Goal: Information Seeking & Learning: Learn about a topic

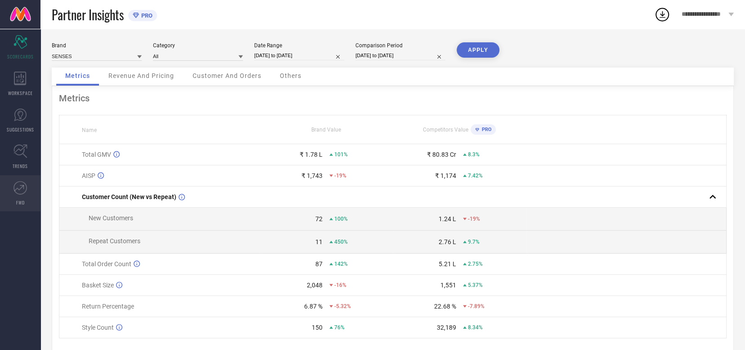
click at [24, 191] on icon at bounding box center [19, 187] width 13 height 13
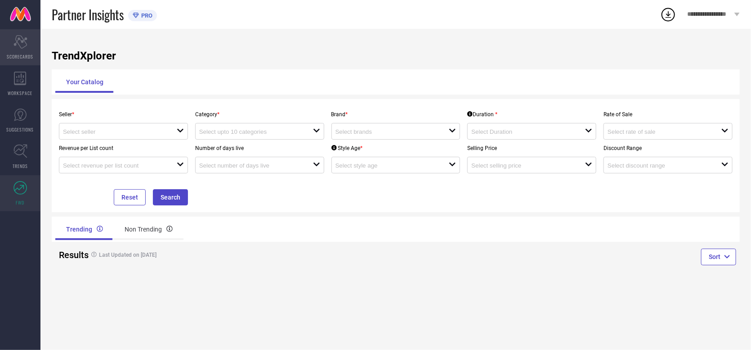
click at [21, 49] on div "Scorecard SCORECARDS" at bounding box center [20, 47] width 40 height 36
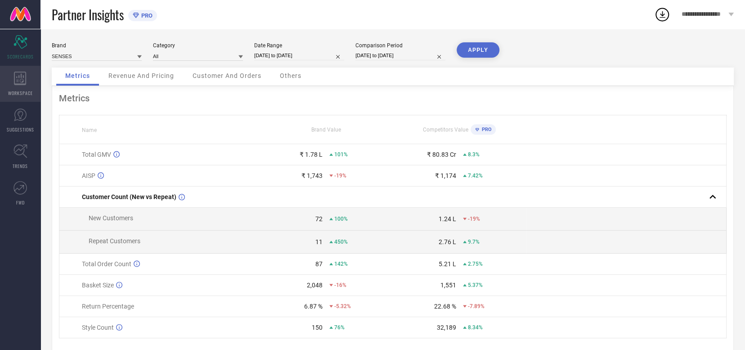
click at [18, 81] on icon at bounding box center [20, 78] width 13 height 13
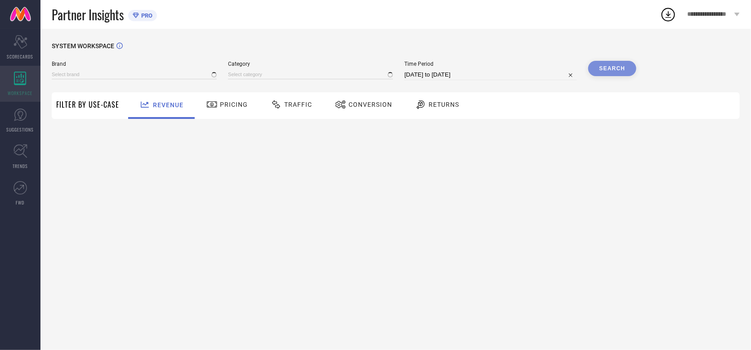
type input "SENSES"
type input "All"
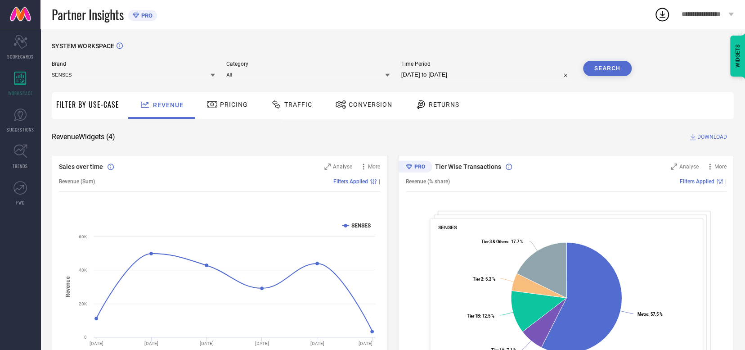
click at [228, 101] on span "Pricing" at bounding box center [234, 104] width 28 height 7
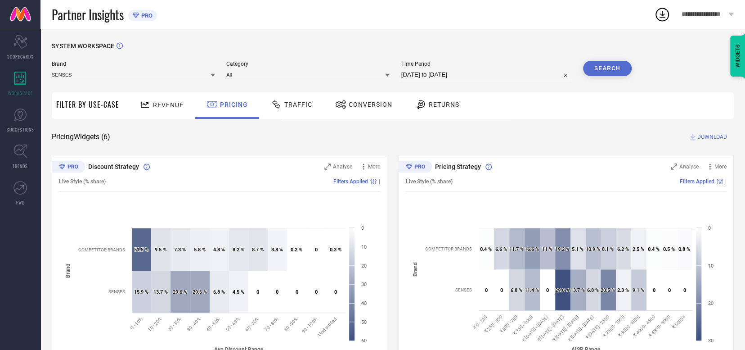
click at [175, 109] on div "Revenue" at bounding box center [161, 105] width 49 height 16
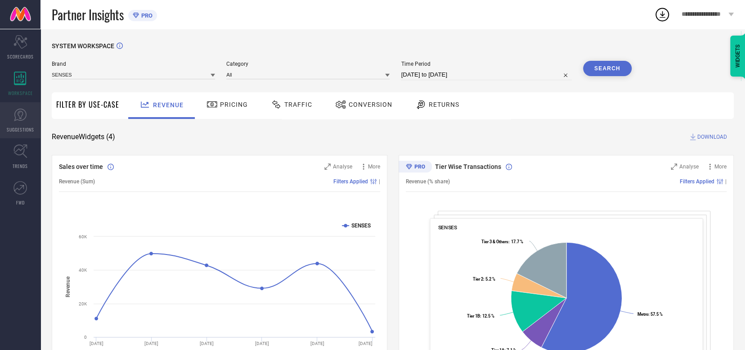
click at [15, 111] on icon at bounding box center [19, 114] width 13 height 13
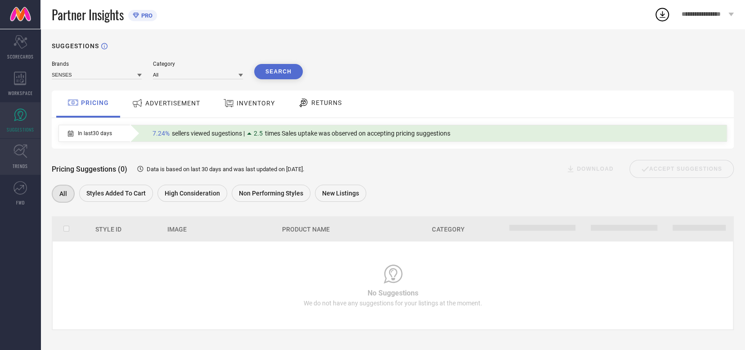
click at [22, 148] on icon at bounding box center [19, 150] width 13 height 13
